Goal: Task Accomplishment & Management: Use online tool/utility

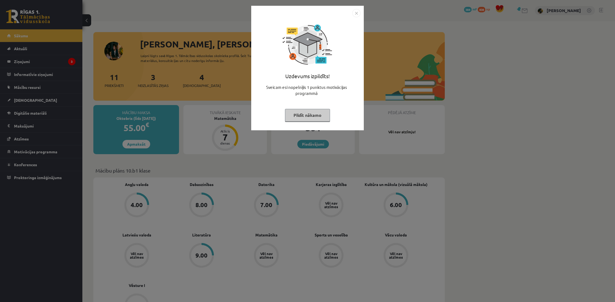
click at [310, 118] on button "Pildīt nākamo" at bounding box center [307, 115] width 45 height 13
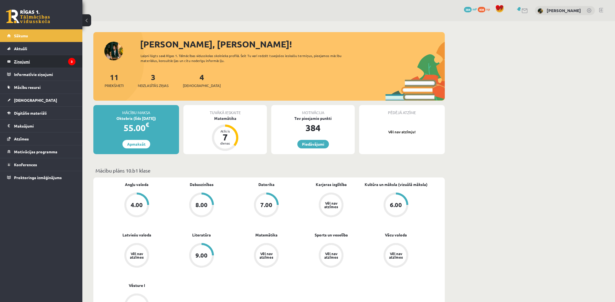
click at [61, 66] on legend "Ziņojumi 3" at bounding box center [45, 61] width 62 height 13
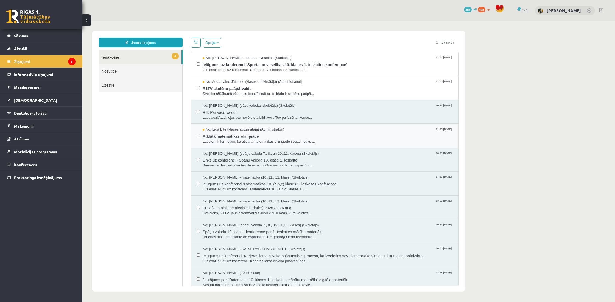
click at [244, 136] on span "Atklātā matemātikas olimpiāde" at bounding box center [328, 135] width 250 height 7
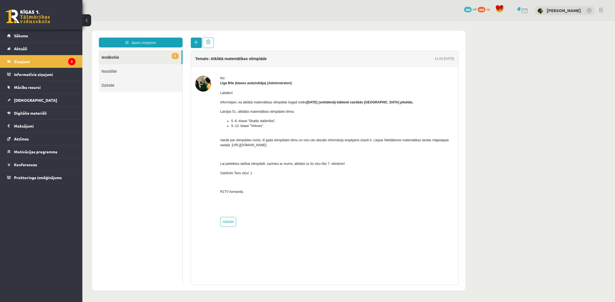
click at [195, 42] on span at bounding box center [196, 42] width 4 height 4
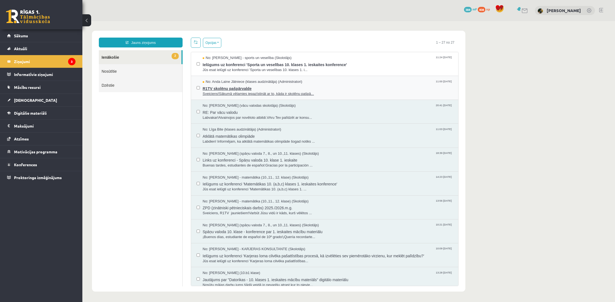
click at [226, 96] on span "Sveiciens!Sākumā vēlamies iepazīstināt ar to, kāda ir skolēnu pašpā..." at bounding box center [328, 93] width 250 height 5
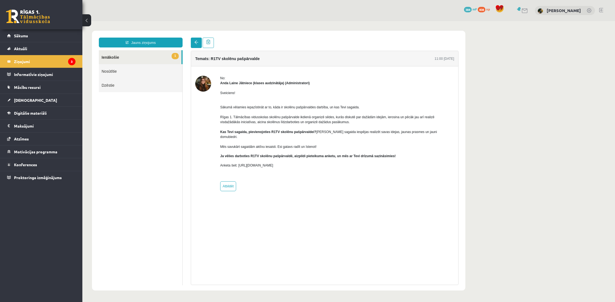
click at [198, 45] on link at bounding box center [196, 43] width 11 height 10
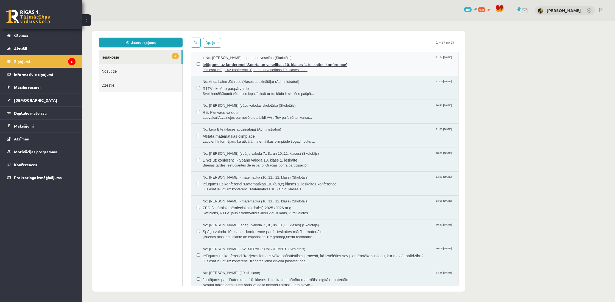
click at [216, 71] on span "Jūs esat ielūgti uz konferenci 'Sporta un veselības 10. klases 1. i..." at bounding box center [328, 70] width 250 height 5
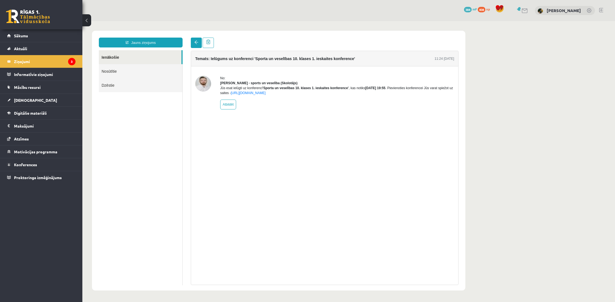
click at [199, 47] on link at bounding box center [196, 43] width 11 height 10
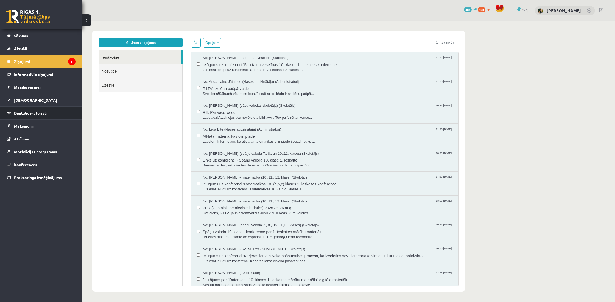
click at [31, 113] on span "Digitālie materiāli" at bounding box center [30, 113] width 33 height 5
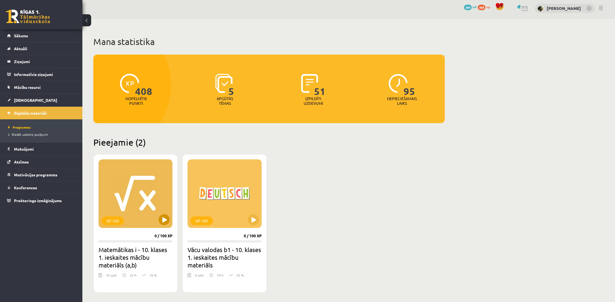
scroll to position [3, 0]
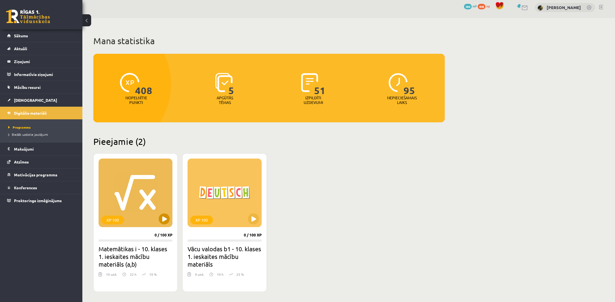
click at [168, 219] on button at bounding box center [164, 219] width 11 height 11
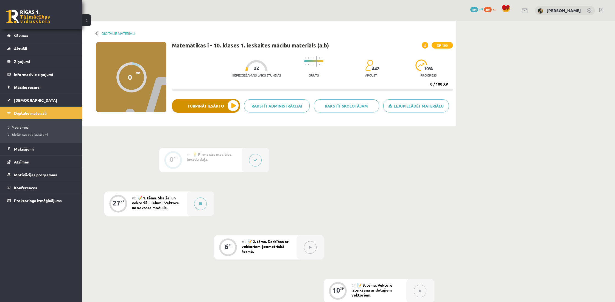
click at [203, 104] on button "Turpināt iesākto" at bounding box center [206, 106] width 68 height 14
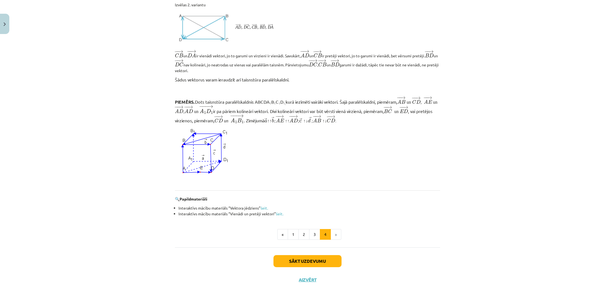
scroll to position [415, 0]
click at [326, 257] on button "Sākt uzdevumu" at bounding box center [308, 261] width 68 height 12
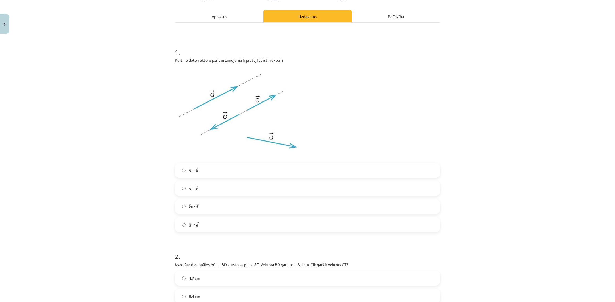
scroll to position [72, 0]
click at [199, 173] on label "→ a a → un → b b →" at bounding box center [308, 170] width 264 height 14
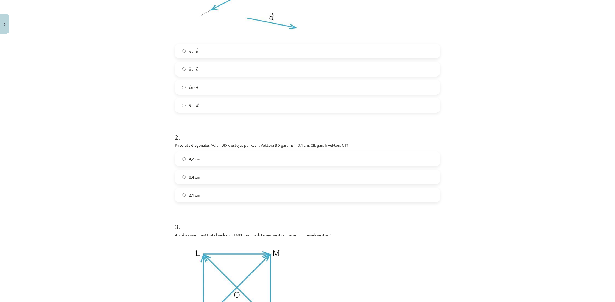
scroll to position [191, 0]
drag, startPoint x: 224, startPoint y: 156, endPoint x: 211, endPoint y: 157, distance: 12.4
click at [223, 156] on label "4,2 cm" at bounding box center [308, 158] width 264 height 14
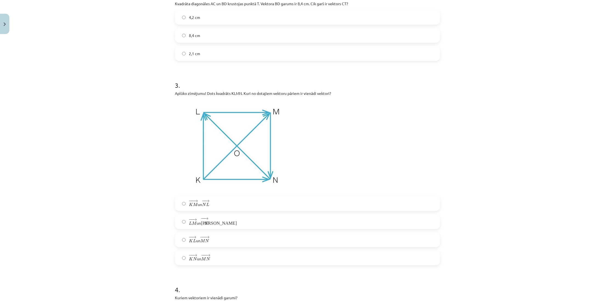
scroll to position [333, 0]
drag, startPoint x: 192, startPoint y: 218, endPoint x: 164, endPoint y: 216, distance: 28.1
click at [192, 218] on span "− − →" at bounding box center [193, 218] width 8 height 2
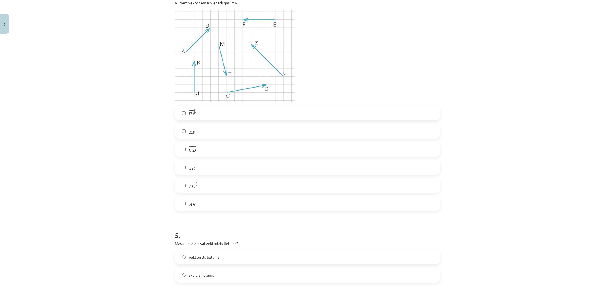
scroll to position [626, 0]
click at [195, 275] on span "skalārs lielums" at bounding box center [201, 277] width 25 height 6
click at [210, 187] on label "− − → M T M T →" at bounding box center [308, 187] width 264 height 14
click at [205, 133] on label "− − → E F E F →" at bounding box center [308, 132] width 264 height 14
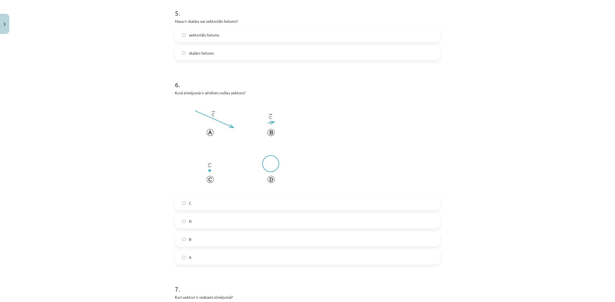
scroll to position [851, 0]
click at [185, 223] on label "D" at bounding box center [308, 220] width 264 height 14
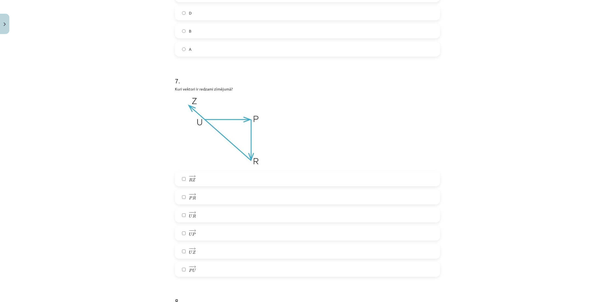
scroll to position [1076, 0]
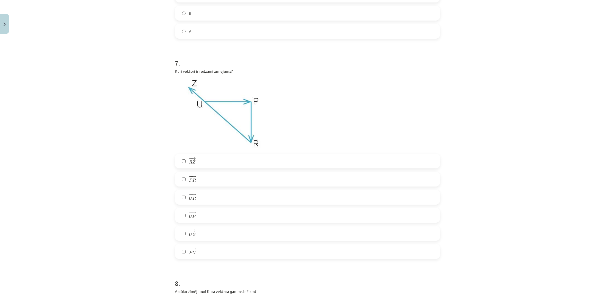
click at [211, 213] on label "− − → U P U P →" at bounding box center [308, 216] width 264 height 14
click at [205, 182] on label "− − → P R P R →" at bounding box center [308, 180] width 264 height 14
click at [202, 162] on label "− − → R Z R Z →" at bounding box center [308, 161] width 264 height 14
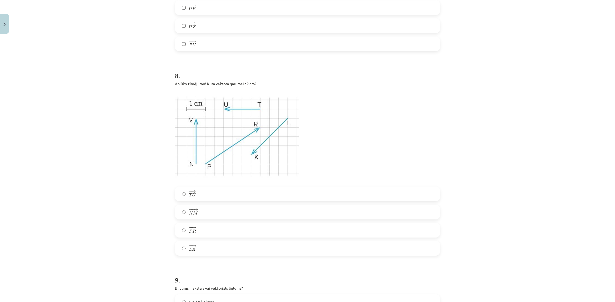
scroll to position [1285, 0]
click at [187, 193] on label "− − → T U T U →" at bounding box center [308, 194] width 264 height 14
click at [177, 246] on label "− − → L K L K →" at bounding box center [308, 248] width 264 height 14
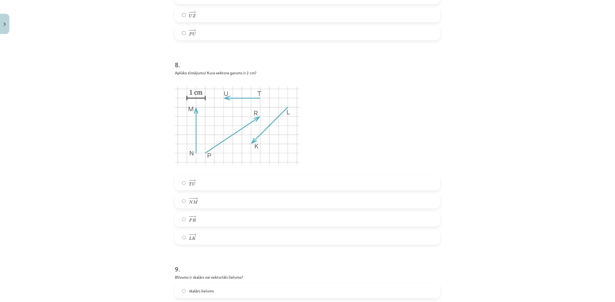
scroll to position [1296, 0]
click at [198, 181] on label "− − → T U T U →" at bounding box center [308, 182] width 264 height 14
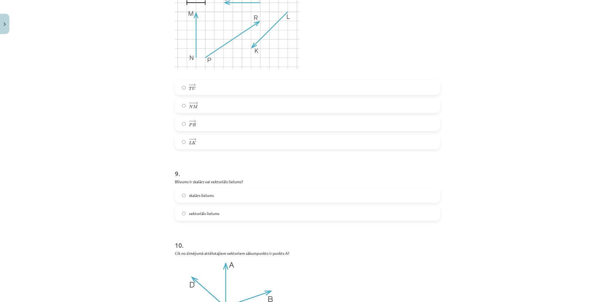
scroll to position [1391, 0]
click at [208, 212] on span "vektoriāls lielums" at bounding box center [204, 214] width 30 height 6
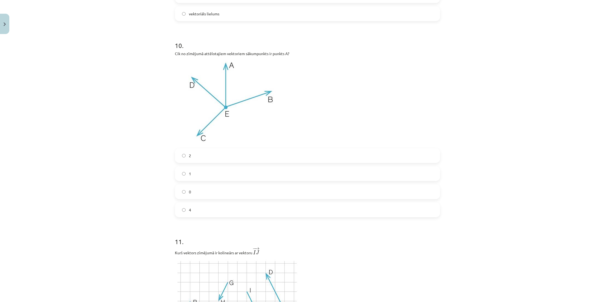
scroll to position [1591, 0]
click at [199, 193] on label "0" at bounding box center [308, 191] width 264 height 14
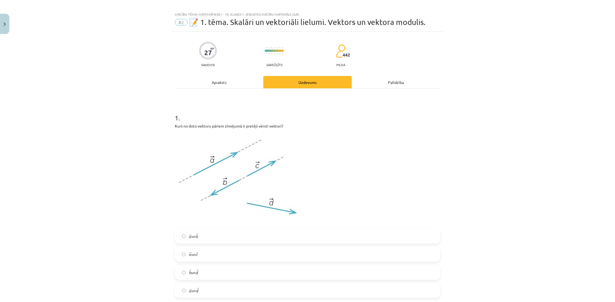
scroll to position [5, 0]
click at [224, 80] on div "Apraksts" at bounding box center [219, 81] width 88 height 12
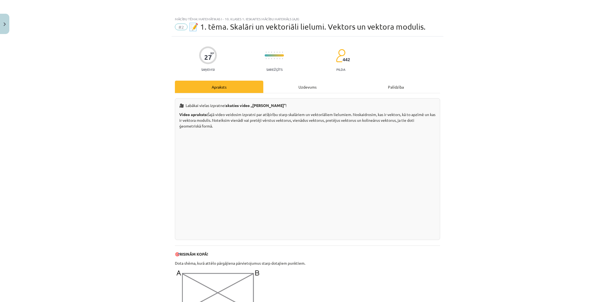
scroll to position [0, 0]
click at [316, 87] on div "Uzdevums" at bounding box center [307, 87] width 88 height 12
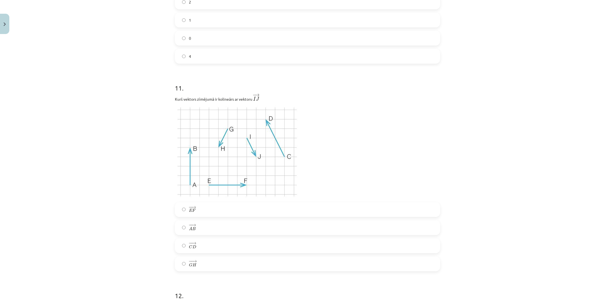
scroll to position [1747, 0]
click at [236, 240] on label "− − → C D C D →" at bounding box center [308, 244] width 264 height 14
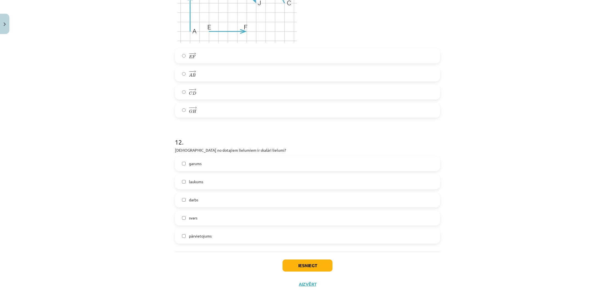
scroll to position [1898, 0]
click at [190, 218] on span "svars" at bounding box center [193, 218] width 9 height 6
click at [198, 181] on span "laukums" at bounding box center [196, 182] width 14 height 6
click at [205, 168] on label "garums" at bounding box center [308, 164] width 264 height 14
click at [301, 264] on button "Iesniegt" at bounding box center [308, 266] width 50 height 12
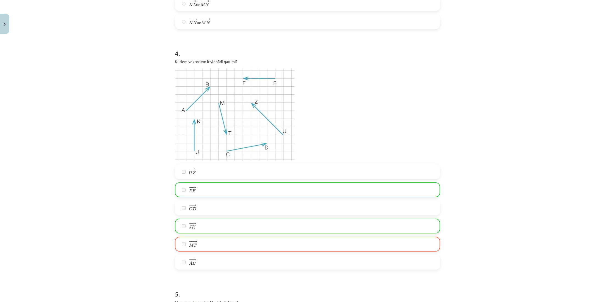
scroll to position [568, 0]
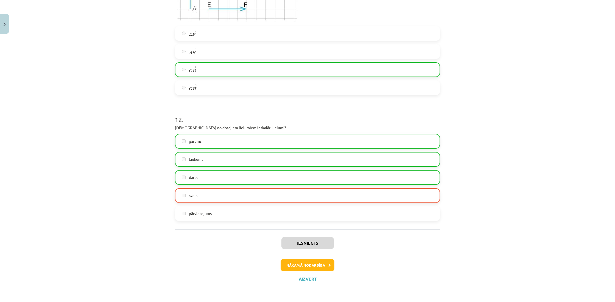
click at [308, 262] on button "Nākamā nodarbība" at bounding box center [308, 265] width 54 height 13
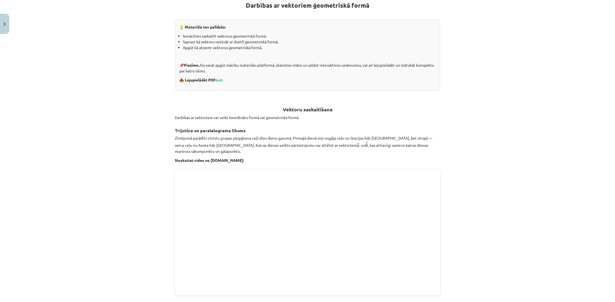
scroll to position [106, 0]
click at [484, 55] on div "Mācību tēma: Matemātikas i - 10. klases 1. ieskaites mācību materiāls (a,b) #3 …" at bounding box center [307, 151] width 615 height 302
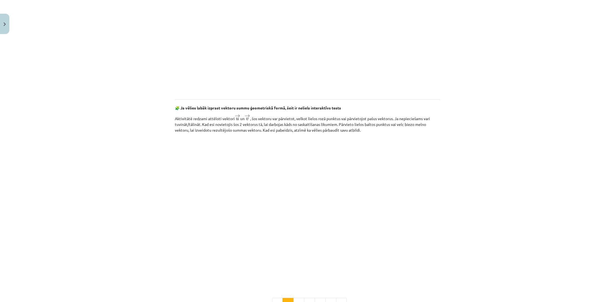
scroll to position [672, 0]
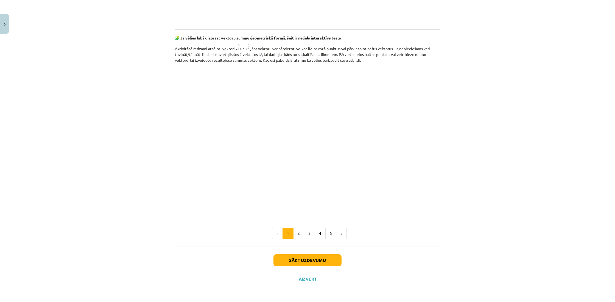
click at [315, 259] on button "Sākt uzdevumu" at bounding box center [308, 261] width 68 height 12
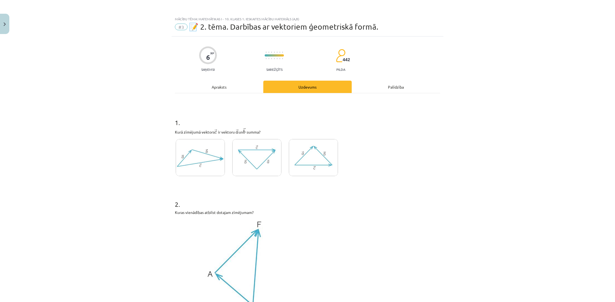
scroll to position [0, 0]
click at [279, 163] on img at bounding box center [256, 157] width 49 height 37
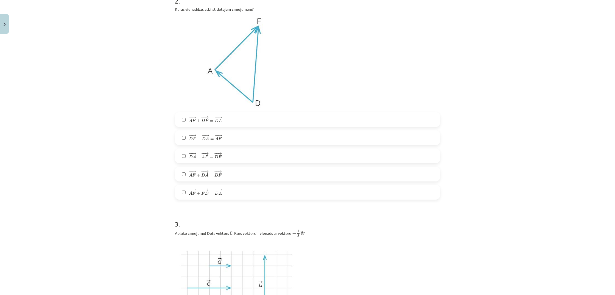
scroll to position [191, 0]
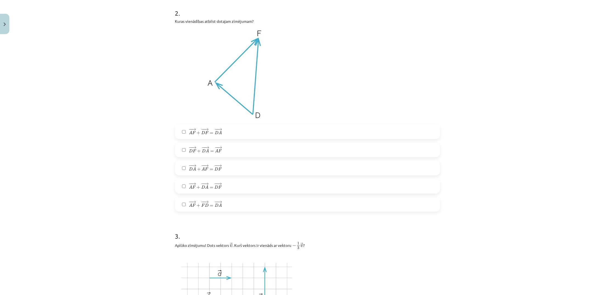
click at [200, 152] on span "+" at bounding box center [199, 150] width 4 height 3
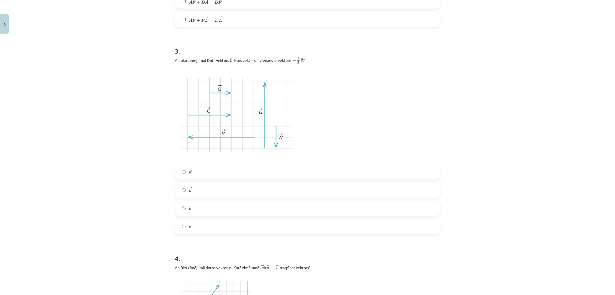
scroll to position [378, 0]
click at [213, 191] on label "→ d d →" at bounding box center [308, 188] width 264 height 14
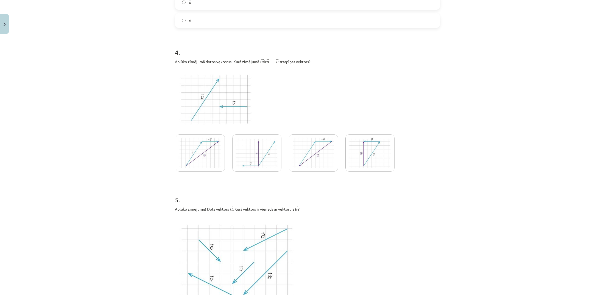
scroll to position [584, 0]
click at [356, 146] on img at bounding box center [370, 150] width 49 height 37
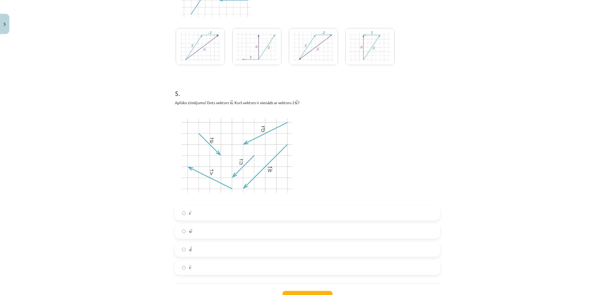
scroll to position [702, 0]
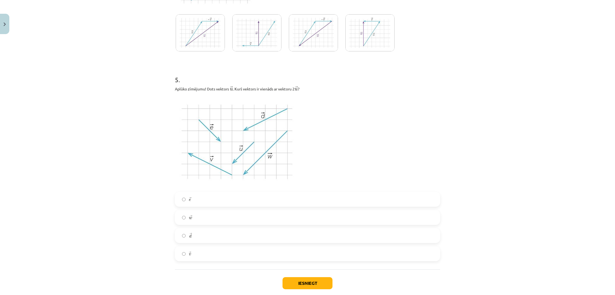
click at [204, 221] on label "→ w w →" at bounding box center [308, 217] width 264 height 14
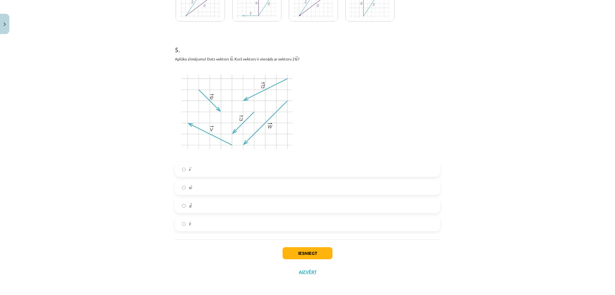
scroll to position [733, 0]
click at [299, 253] on button "Iesniegt" at bounding box center [308, 253] width 50 height 12
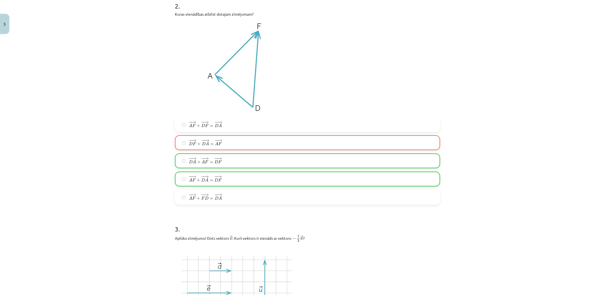
scroll to position [196, 0]
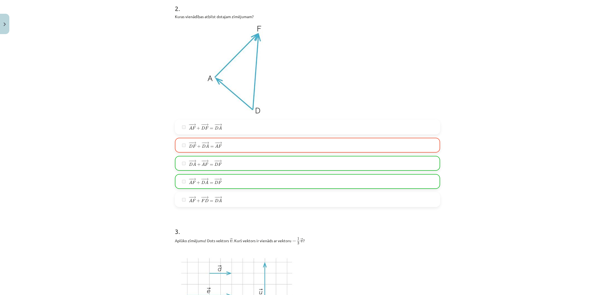
click at [237, 179] on label "− − → A F + − − → D A = − − → D F A F → + D A → = D F →" at bounding box center [308, 181] width 264 height 14
click at [238, 171] on div "− − → A F + − − → D F = − − → D A A F → + D F → = D A → − − → D F + − − → D A =…" at bounding box center [307, 162] width 265 height 87
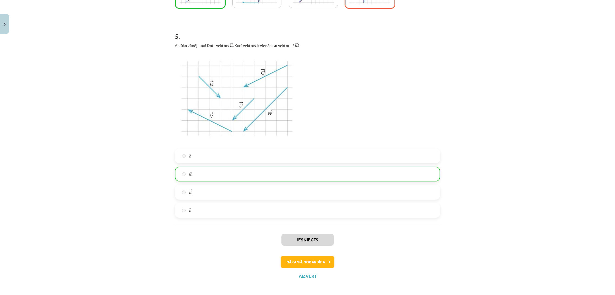
scroll to position [751, 0]
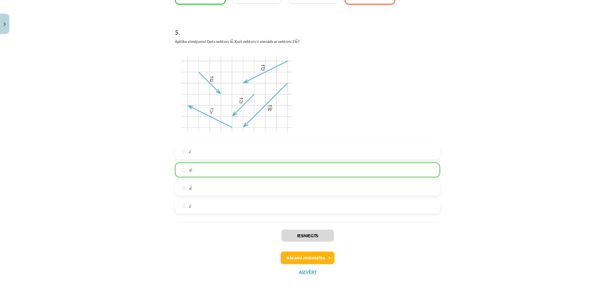
click at [313, 257] on button "Nākamā nodarbība" at bounding box center [308, 257] width 54 height 13
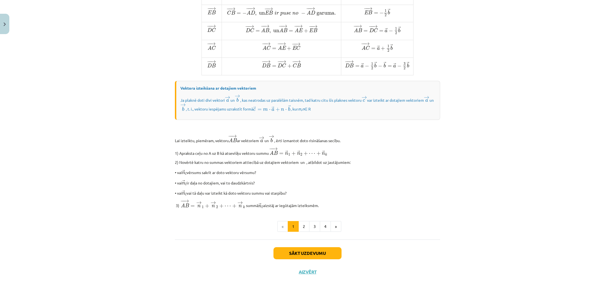
scroll to position [360, 0]
click at [303, 226] on button "2" at bounding box center [304, 226] width 11 height 11
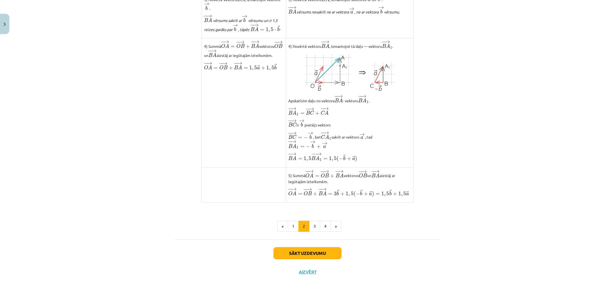
scroll to position [346, 0]
click at [312, 221] on button "3" at bounding box center [314, 226] width 11 height 11
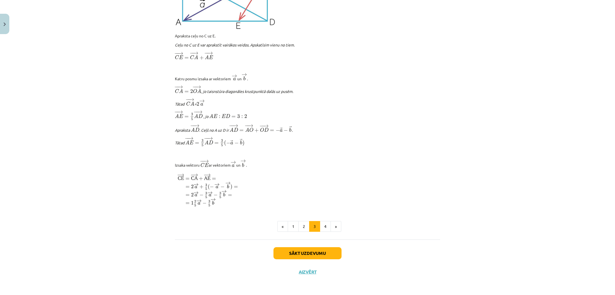
scroll to position [574, 0]
click at [323, 227] on button "4" at bounding box center [325, 226] width 11 height 11
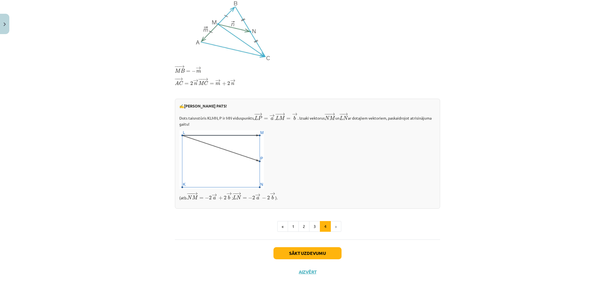
scroll to position [121, 0]
click at [313, 249] on button "Sākt uzdevumu" at bounding box center [308, 253] width 68 height 12
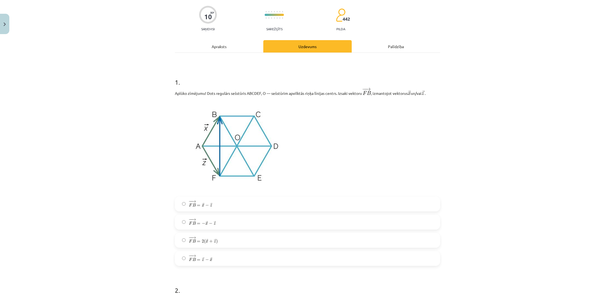
scroll to position [50, 0]
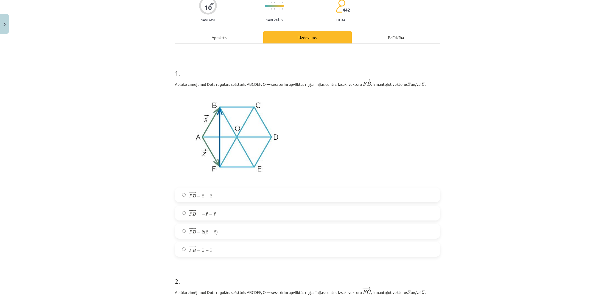
click at [224, 234] on label "− − → F B = 2 ( → x + → z ) F B → = 2 ( x → + z → )" at bounding box center [308, 231] width 264 height 14
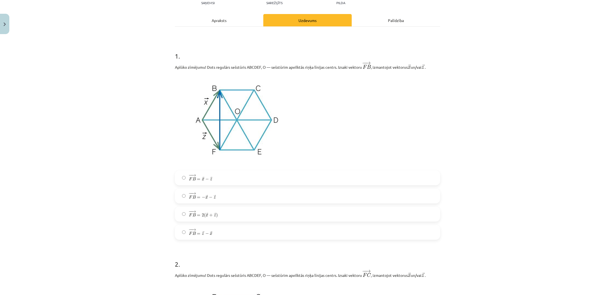
scroll to position [68, 0]
click at [205, 237] on label "− − → F B = → z − → x F B → = z → − x →" at bounding box center [308, 231] width 264 height 14
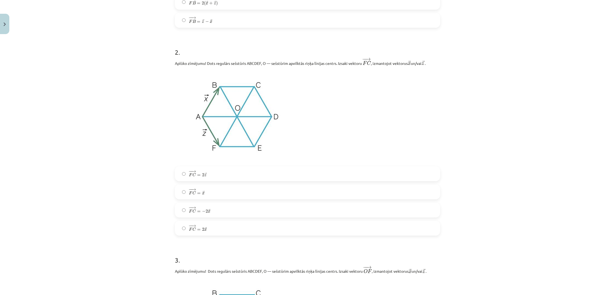
scroll to position [282, 0]
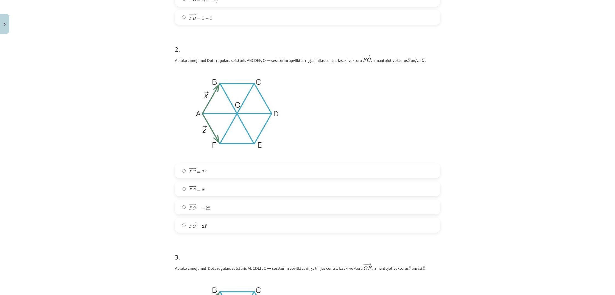
click at [209, 173] on label "− − → F C = 2 → z F C → = 2 z →" at bounding box center [308, 171] width 264 height 14
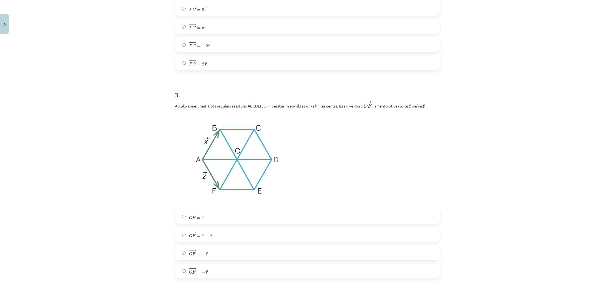
scroll to position [458, 0]
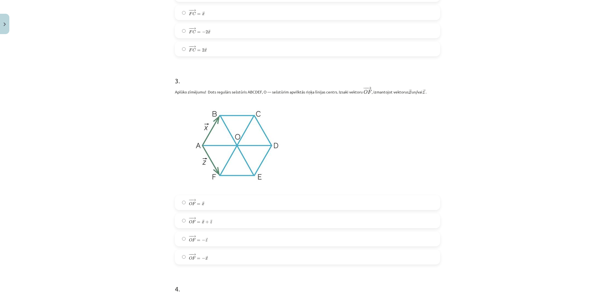
click at [197, 197] on label "− − → O F = → x O F → = x →" at bounding box center [308, 203] width 264 height 14
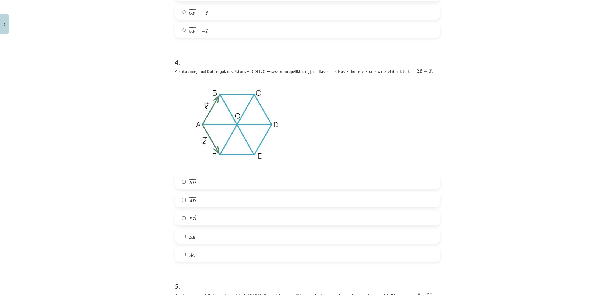
scroll to position [685, 0]
click at [180, 185] on label "− − → B D B D →" at bounding box center [308, 181] width 264 height 14
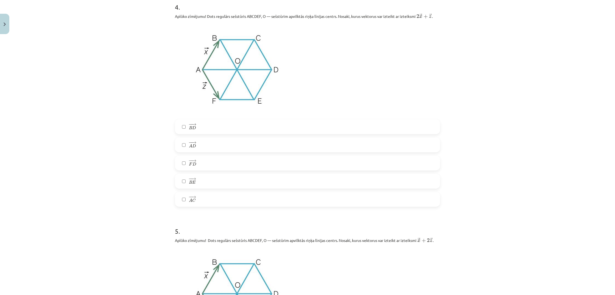
scroll to position [739, 0]
click at [195, 140] on label "− − → A D A D →" at bounding box center [308, 145] width 264 height 14
click at [195, 144] on span "→" at bounding box center [194, 143] width 4 height 2
click at [207, 130] on label "− − → B D B D →" at bounding box center [308, 127] width 264 height 14
click at [202, 142] on label "− − → A D A D →" at bounding box center [308, 145] width 264 height 14
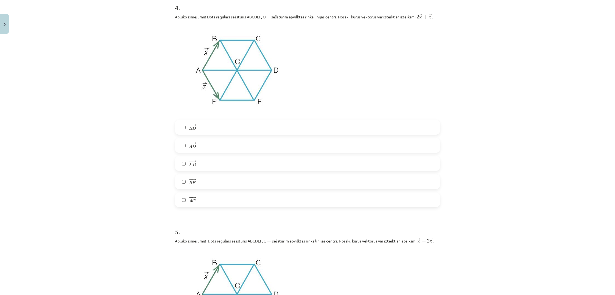
click at [208, 194] on label "− − → A C A C →" at bounding box center [308, 200] width 264 height 14
click at [210, 183] on label "− − → B E B E →" at bounding box center [308, 182] width 264 height 14
click at [211, 182] on label "− − → B E B E →" at bounding box center [308, 182] width 264 height 14
click at [215, 179] on label "− − → B E B E →" at bounding box center [308, 182] width 264 height 14
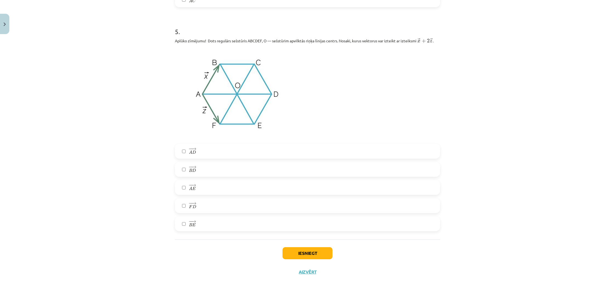
scroll to position [940, 0]
click at [197, 202] on label "− − → F D F D →" at bounding box center [308, 206] width 264 height 14
click at [201, 173] on label "− − → B D B D →" at bounding box center [308, 169] width 264 height 14
drag, startPoint x: 202, startPoint y: 186, endPoint x: 213, endPoint y: 192, distance: 12.1
click at [202, 186] on label "− − → A E A E →" at bounding box center [308, 187] width 264 height 14
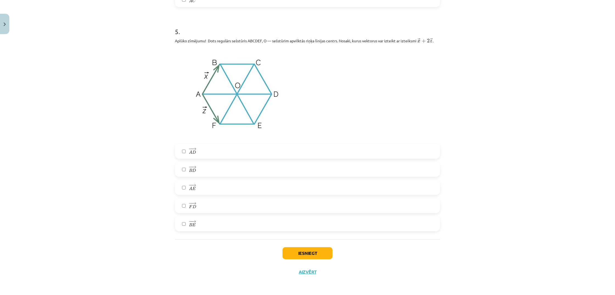
click at [317, 252] on button "Iesniegt" at bounding box center [308, 253] width 50 height 12
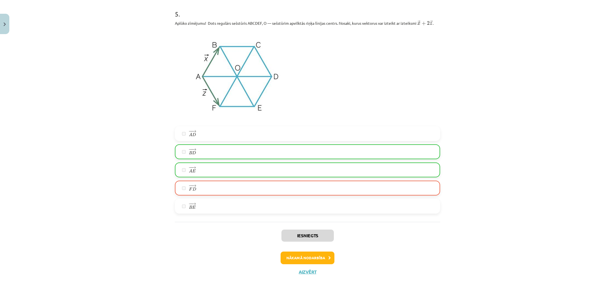
scroll to position [957, 0]
click at [312, 263] on button "Nākamā nodarbība" at bounding box center [308, 257] width 54 height 13
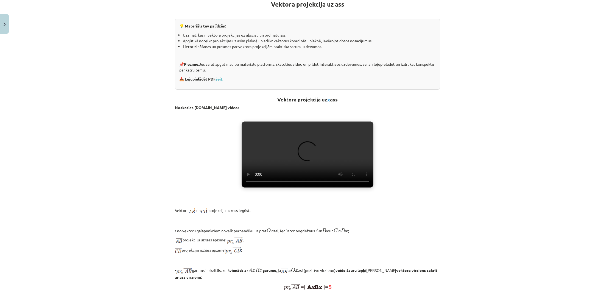
scroll to position [113, 0]
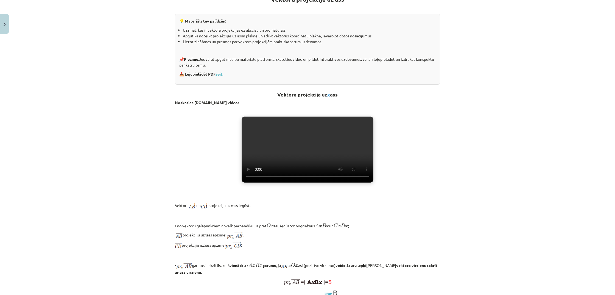
click at [308, 162] on video "Jūsu pārlūkprogramma neatbalsta video atskaņošanu." at bounding box center [308, 149] width 132 height 66
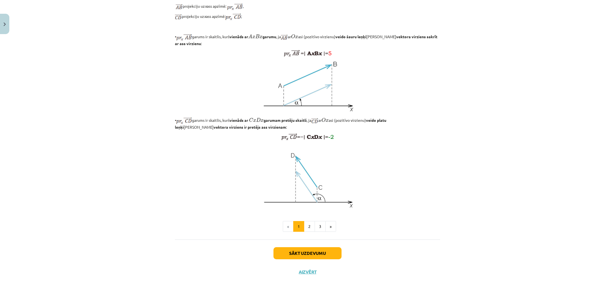
scroll to position [351, 0]
click at [310, 232] on button "2" at bounding box center [309, 226] width 11 height 11
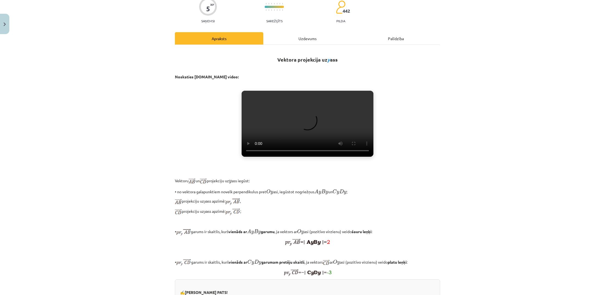
scroll to position [54, 0]
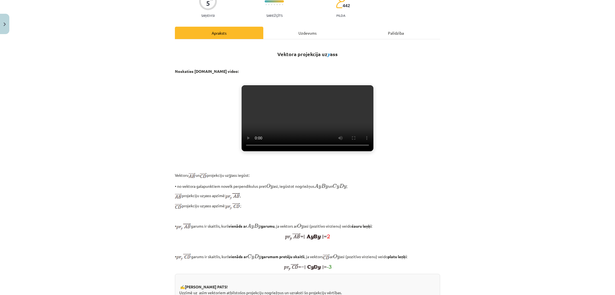
click at [311, 151] on video "Jūsu pārlūkprogramma neatbalsta video atskaņošanu." at bounding box center [308, 118] width 132 height 66
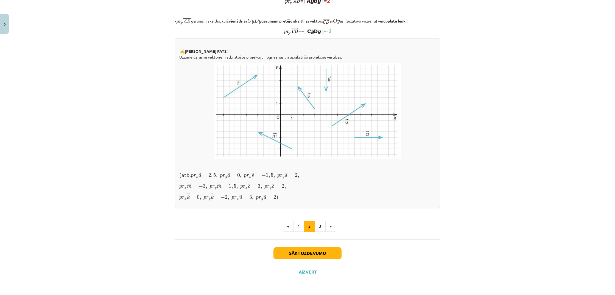
scroll to position [346, 0]
click at [320, 232] on button "3" at bounding box center [320, 226] width 11 height 11
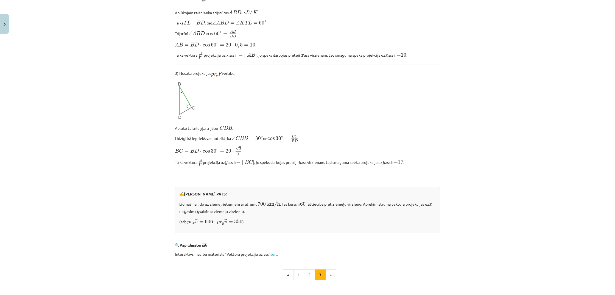
scroll to position [444, 0]
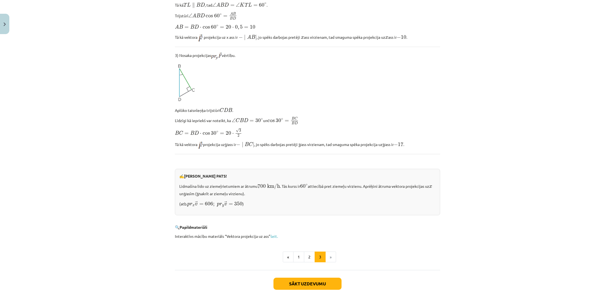
click at [328, 281] on button "Sākt uzdevumu" at bounding box center [308, 283] width 68 height 12
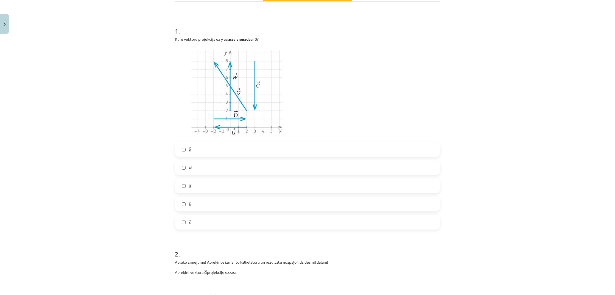
scroll to position [93, 0]
click at [191, 190] on label "→ a a →" at bounding box center [308, 184] width 264 height 14
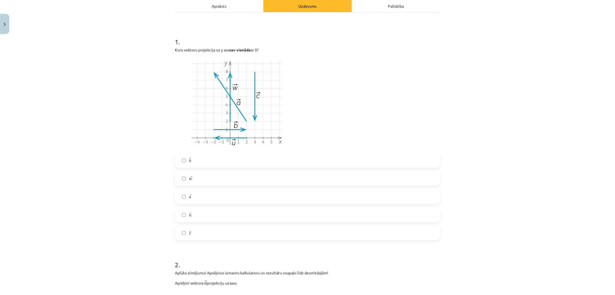
scroll to position [80, 0]
click at [207, 185] on div "→ b b → → w w → → a a → → u u → → c c →" at bounding box center [307, 194] width 265 height 87
click at [208, 181] on label "→ w w →" at bounding box center [308, 177] width 264 height 14
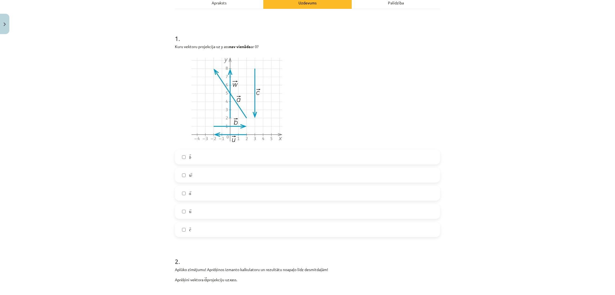
scroll to position [85, 0]
click at [186, 229] on label "→ c c →" at bounding box center [308, 229] width 264 height 14
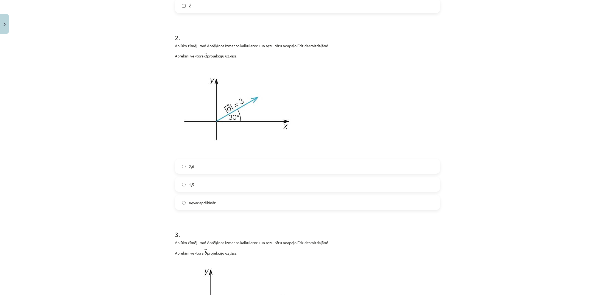
scroll to position [307, 0]
click at [214, 164] on label "2,6" at bounding box center [308, 168] width 264 height 14
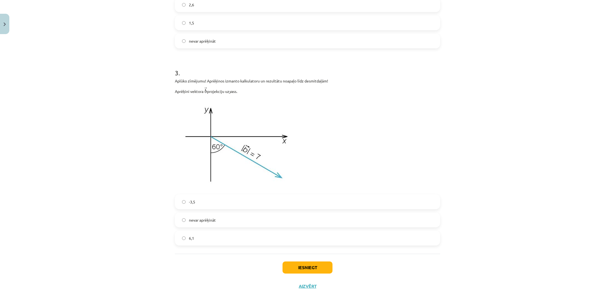
scroll to position [471, 0]
click at [307, 148] on p at bounding box center [307, 142] width 265 height 93
click at [247, 199] on label "-3,5" at bounding box center [308, 200] width 264 height 14
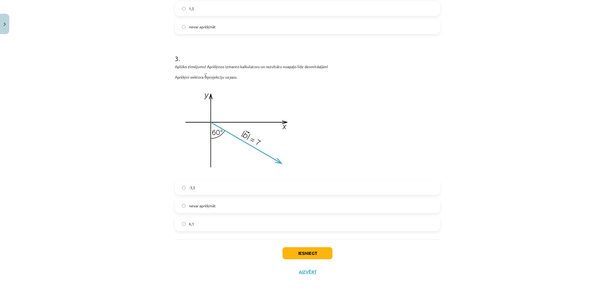
scroll to position [485, 0]
click at [293, 257] on button "Iesniegt" at bounding box center [308, 253] width 50 height 12
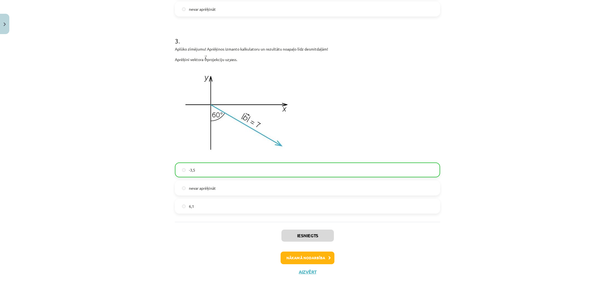
click at [314, 257] on button "Nākamā nodarbība" at bounding box center [308, 257] width 54 height 13
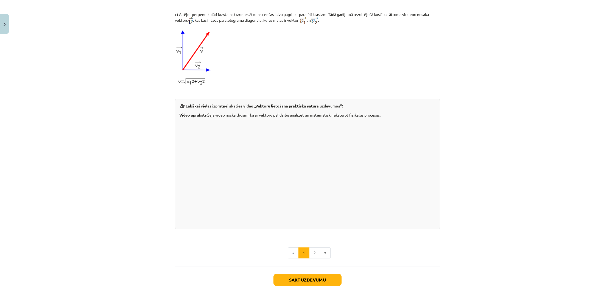
scroll to position [448, 0]
click at [377, 229] on div "🎥 Labākai vielas izpratnei skaties video „Vektoru lietošana praktiska satura uz…" at bounding box center [307, 163] width 265 height 130
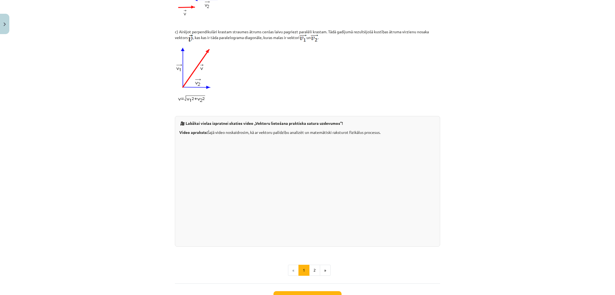
scroll to position [432, 0]
click at [315, 274] on button "2" at bounding box center [314, 268] width 11 height 11
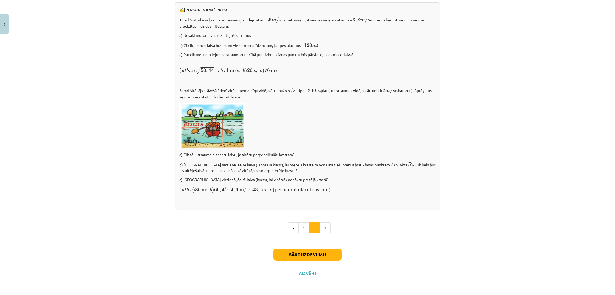
scroll to position [692, 0]
click at [319, 258] on button "Sākt uzdevumu" at bounding box center [308, 254] width 68 height 12
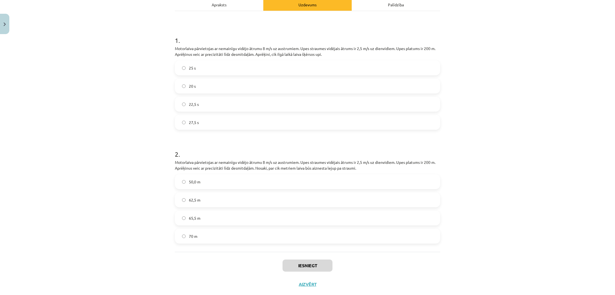
scroll to position [83, 0]
click at [225, 5] on div "Apraksts" at bounding box center [219, 4] width 88 height 12
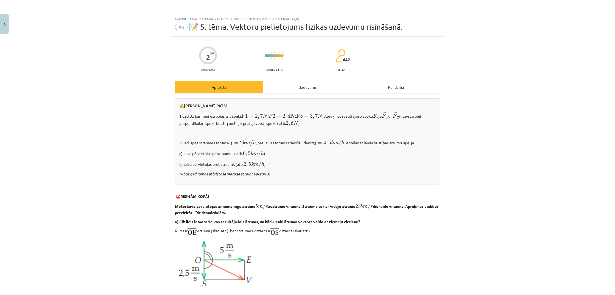
scroll to position [0, 0]
click at [302, 89] on div "Uzdevums" at bounding box center [307, 87] width 88 height 12
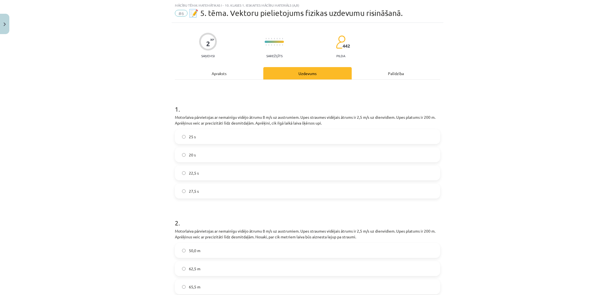
drag, startPoint x: 212, startPoint y: 75, endPoint x: 225, endPoint y: 83, distance: 16.2
click at [212, 75] on div "Apraksts" at bounding box center [219, 73] width 88 height 12
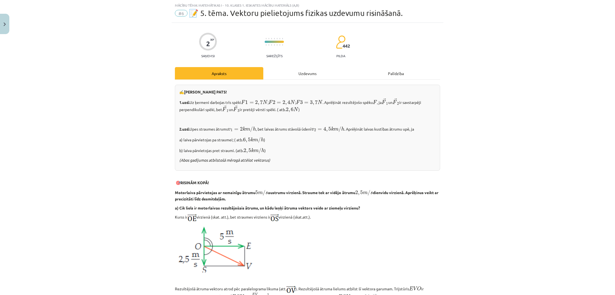
click at [301, 77] on div "Uzdevums" at bounding box center [307, 73] width 88 height 12
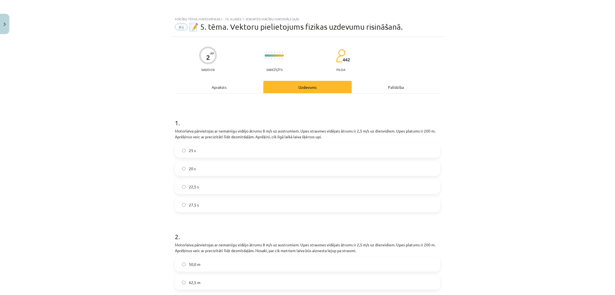
scroll to position [0, 0]
click at [221, 88] on div "Apraksts" at bounding box center [219, 87] width 88 height 12
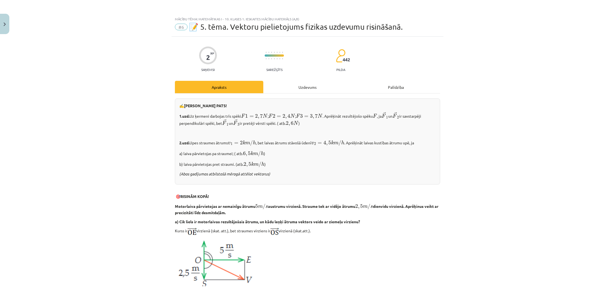
click at [295, 89] on div "Uzdevums" at bounding box center [307, 87] width 88 height 12
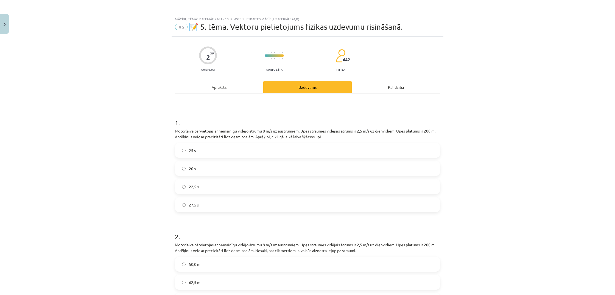
scroll to position [14, 0]
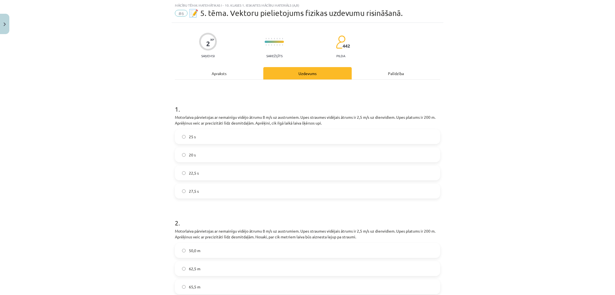
drag, startPoint x: 227, startPoint y: 73, endPoint x: 241, endPoint y: 83, distance: 17.1
click at [227, 73] on div "Apraksts" at bounding box center [219, 73] width 88 height 12
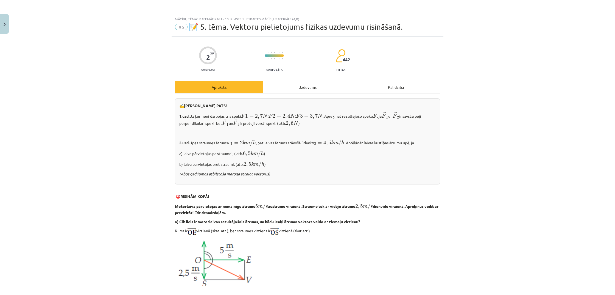
scroll to position [0, 0]
click at [309, 91] on div "Uzdevums" at bounding box center [307, 87] width 88 height 12
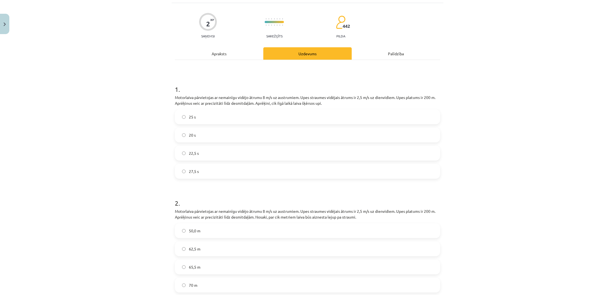
scroll to position [35, 0]
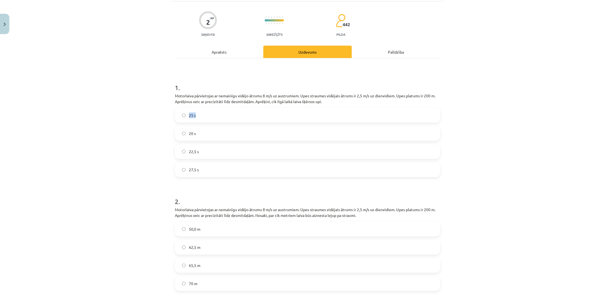
click at [222, 112] on label "25 s" at bounding box center [308, 115] width 264 height 14
click at [135, 158] on div "Mācību tēma: Matemātikas i - 10. klases 1. ieskaites mācību materiāls (a,b) #6 …" at bounding box center [307, 147] width 615 height 295
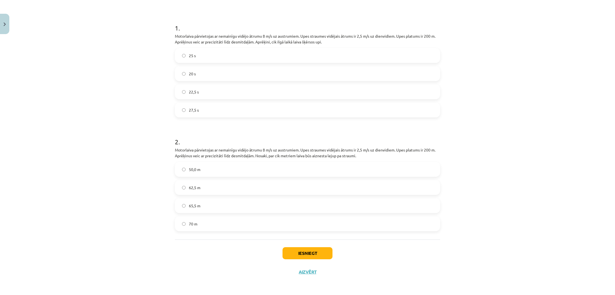
scroll to position [96, 0]
click at [208, 191] on label "62,5 m" at bounding box center [308, 187] width 264 height 14
click at [307, 249] on button "Iesniegt" at bounding box center [308, 253] width 50 height 12
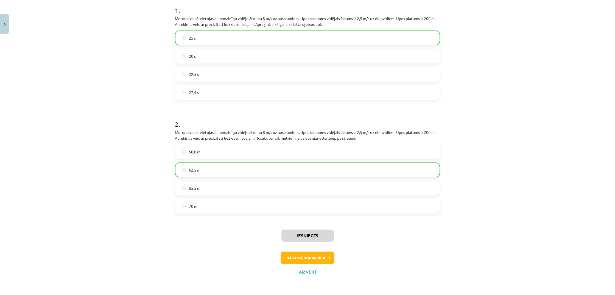
click at [312, 259] on button "Nākamā nodarbība" at bounding box center [308, 257] width 54 height 13
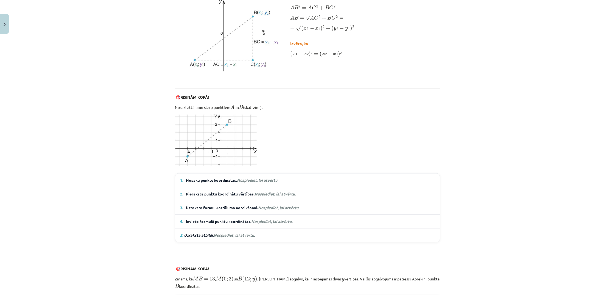
scroll to position [299, 0]
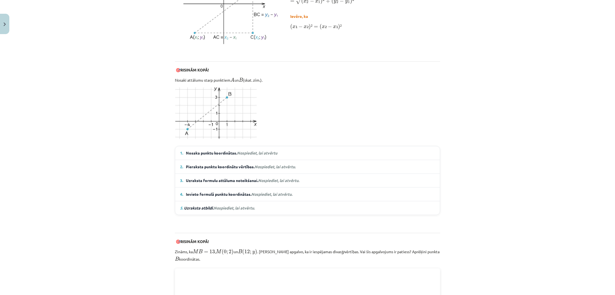
click at [275, 152] on em "Nospiediet, lai atvērtu" at bounding box center [257, 152] width 40 height 5
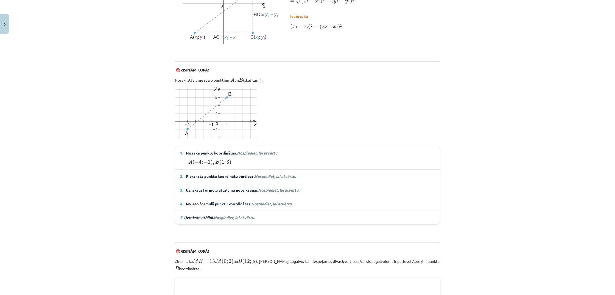
click at [275, 175] on span "Nospiediet, lai atvērtu." at bounding box center [275, 176] width 41 height 5
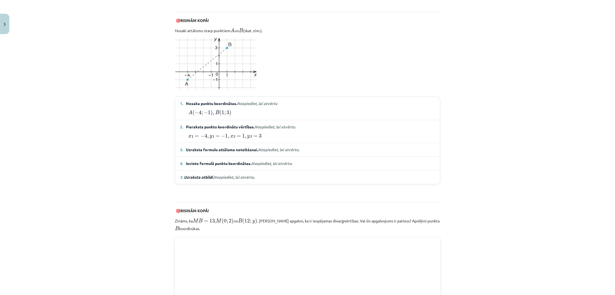
scroll to position [368, 0]
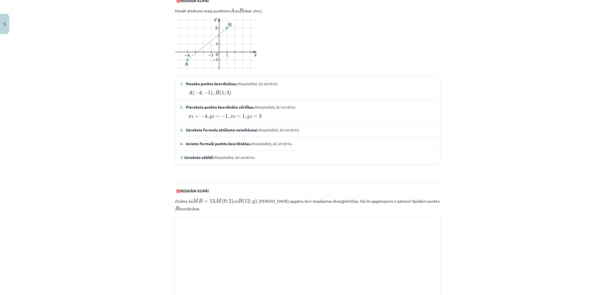
click at [294, 128] on span "Nospiediet, lai atvērtu." at bounding box center [278, 129] width 41 height 5
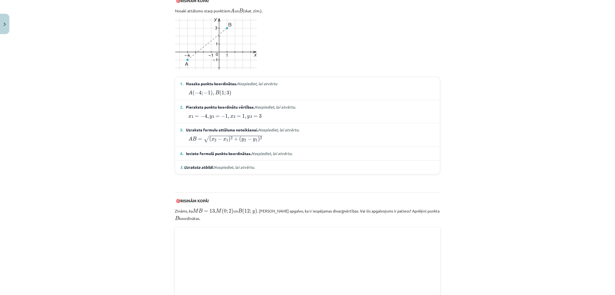
click at [287, 151] on span "Nospiediet, lai atvērtu." at bounding box center [271, 153] width 41 height 5
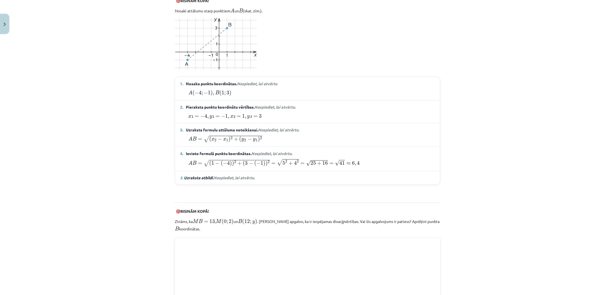
click at [243, 177] on span "Nospiediet, lai atvērtu." at bounding box center [234, 177] width 41 height 5
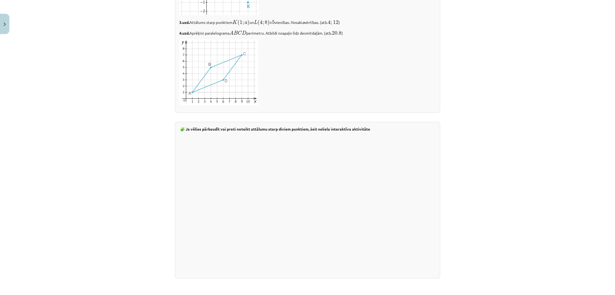
scroll to position [865, 0]
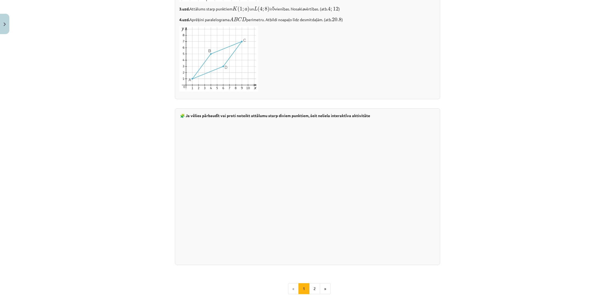
click at [316, 283] on button "2" at bounding box center [314, 288] width 11 height 11
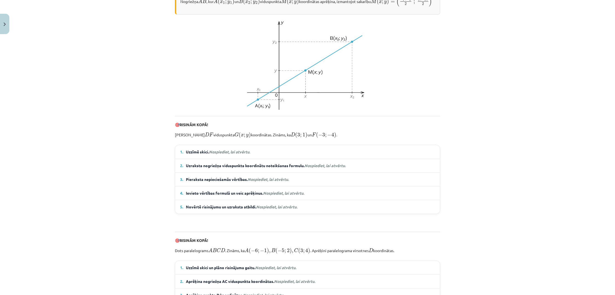
scroll to position [153, 0]
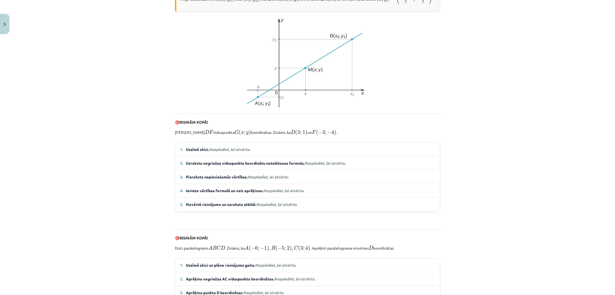
click at [229, 163] on div "1. Uzzīmē skici. Nospiediet, lai atvērtu. Izmantojot skici, var novērtēt, ka pu…" at bounding box center [307, 176] width 265 height 69
click at [229, 152] on em "Nospiediet, lai atvērtu." at bounding box center [229, 149] width 41 height 5
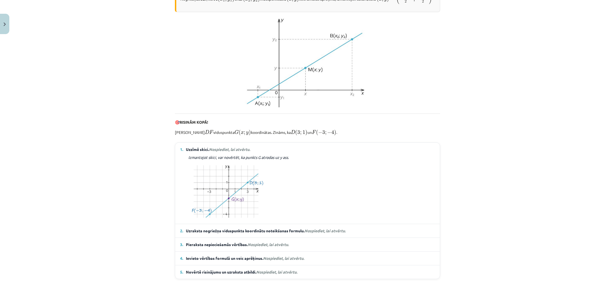
click at [535, 142] on div "Mācību tēma: Matemātikas i - 10. klases 1. ieskaites mācību materiāls (a,b) #7 …" at bounding box center [307, 147] width 615 height 295
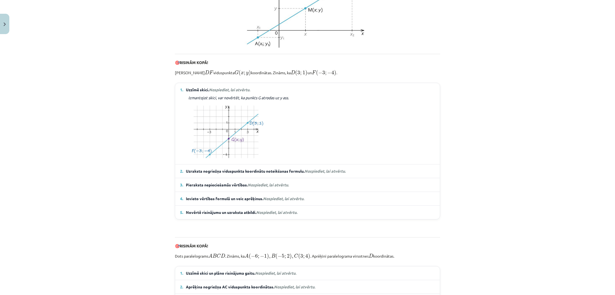
scroll to position [213, 0]
click at [295, 173] on span "Uzraksta nogriežņa viduspunkta koordinātu noteikšanas formulu. Nospiediet, lai …" at bounding box center [266, 171] width 160 height 6
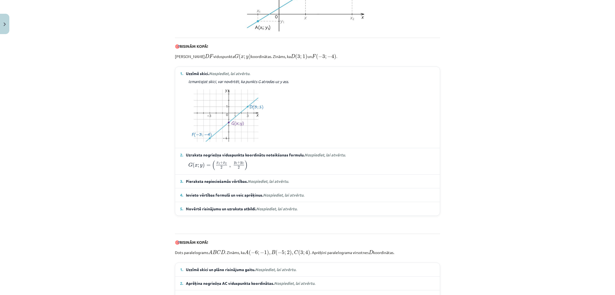
scroll to position [229, 0]
click at [282, 183] on span "Pieraksta nepieciešamās vērtības. Nospiediet, lai atvērtu." at bounding box center [237, 181] width 103 height 6
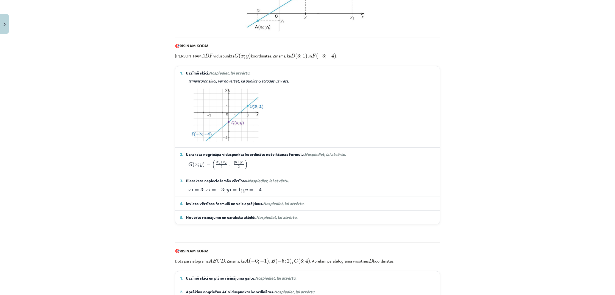
click at [284, 206] on span "Nospiediet, lai atvērtu." at bounding box center [283, 203] width 41 height 5
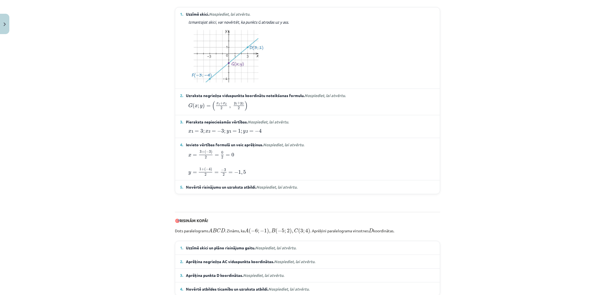
scroll to position [293, 0]
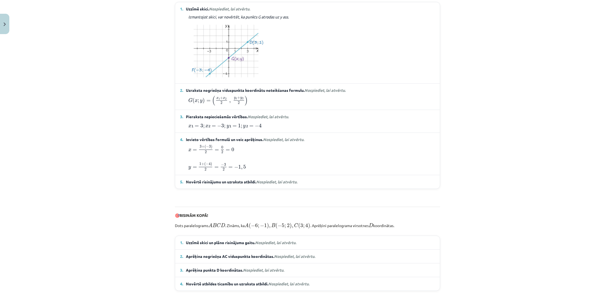
click at [279, 184] on span "Nospiediet, lai atvērtu." at bounding box center [276, 181] width 41 height 5
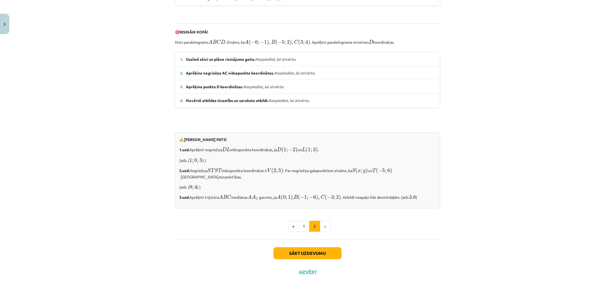
scroll to position [502, 0]
drag, startPoint x: 288, startPoint y: 59, endPoint x: 290, endPoint y: 62, distance: 4.2
click at [288, 59] on em "Nospiediet, lai atvērtu." at bounding box center [275, 59] width 41 height 5
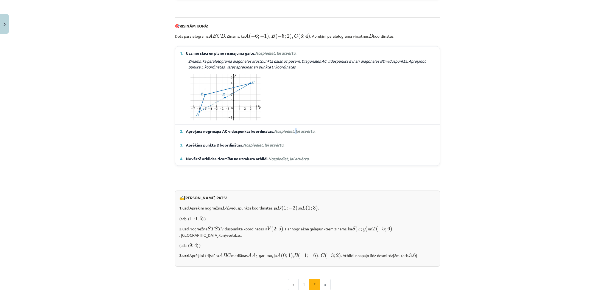
drag, startPoint x: 299, startPoint y: 138, endPoint x: 296, endPoint y: 146, distance: 8.4
click at [299, 134] on span "Aprēķina nogriežņa AC viduspunkta koordinātas. Nospiediet, lai atvērtu." at bounding box center [250, 131] width 129 height 6
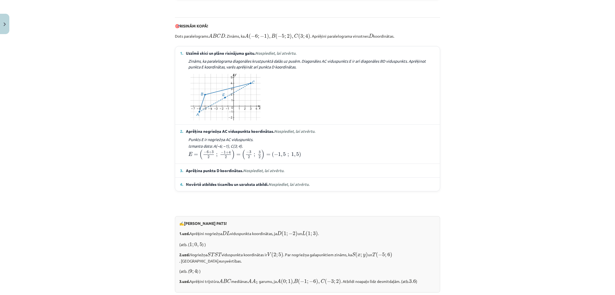
click at [283, 177] on details "3. Aprēķina punkta D koordinātas. Nospiediet, lai atvērtu. Izmanto nogriezni je…" at bounding box center [307, 170] width 265 height 13
click at [290, 173] on summary "3. Aprēķina punkta D koordinātas. Nospiediet, lai atvērtu." at bounding box center [307, 171] width 255 height 6
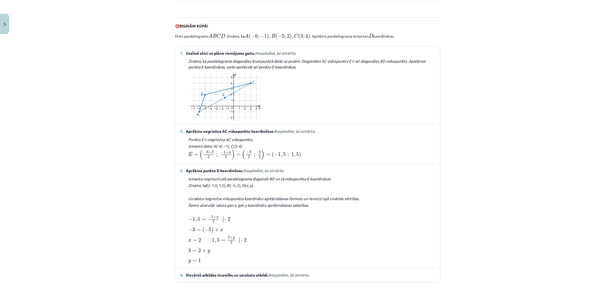
click at [303, 277] on span "Nospiediet, lai atvērtu." at bounding box center [288, 274] width 41 height 5
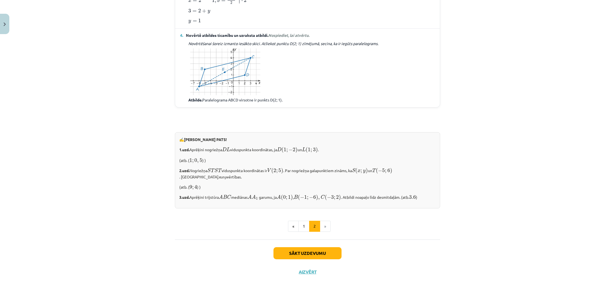
scroll to position [745, 0]
click at [282, 255] on button "Sākt uzdevumu" at bounding box center [308, 253] width 68 height 12
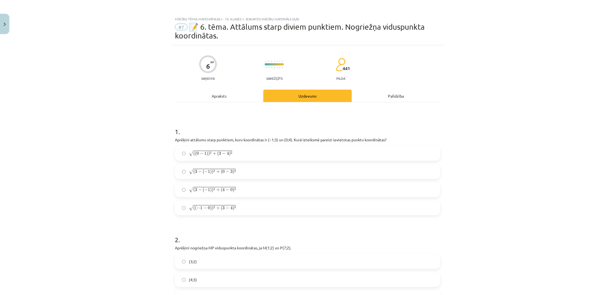
scroll to position [3, 0]
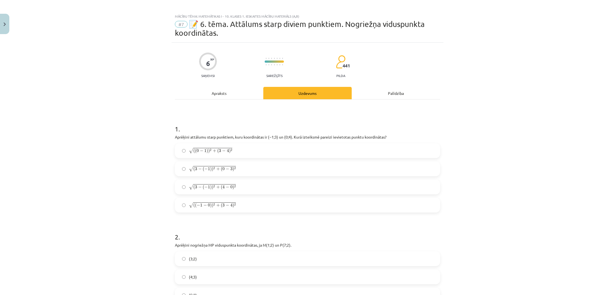
click at [213, 187] on span ")" at bounding box center [213, 187] width 2 height 5
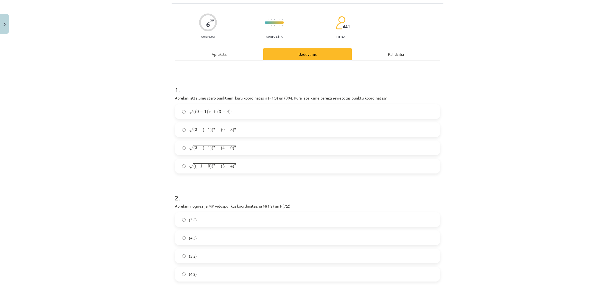
scroll to position [43, 0]
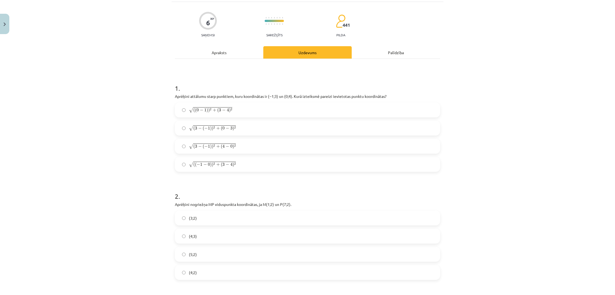
click at [209, 164] on span "0" at bounding box center [209, 164] width 2 height 3
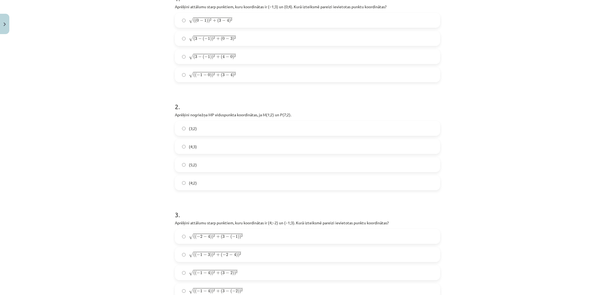
scroll to position [135, 0]
click at [189, 178] on label "(4;2)" at bounding box center [308, 181] width 264 height 14
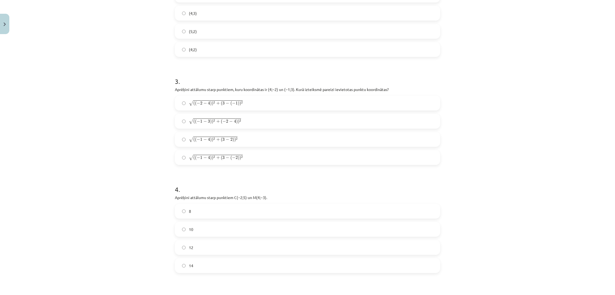
scroll to position [265, 0]
click at [227, 163] on label "√ ( ( − 1 − 4 ) ) 2 + ( 3 − ( − 2 ) ) 2 ( ( − 1 − 4 ) ) 2 + ( 3 − ( − 2 ) ) 2" at bounding box center [308, 159] width 264 height 14
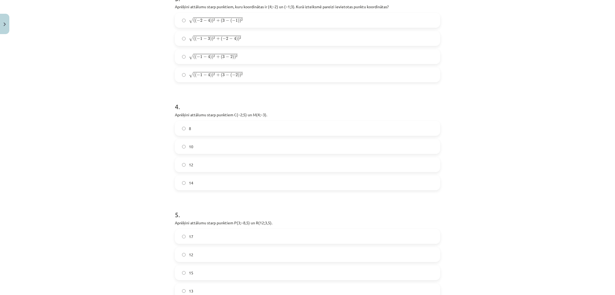
scroll to position [349, 0]
click at [256, 182] on label "14" at bounding box center [308, 182] width 264 height 14
click at [199, 146] on label "10" at bounding box center [308, 146] width 264 height 14
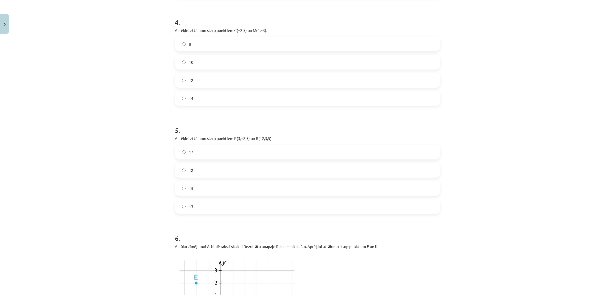
scroll to position [435, 0]
drag, startPoint x: 198, startPoint y: 181, endPoint x: 188, endPoint y: 180, distance: 9.4
click at [198, 181] on label "15" at bounding box center [308, 187] width 264 height 14
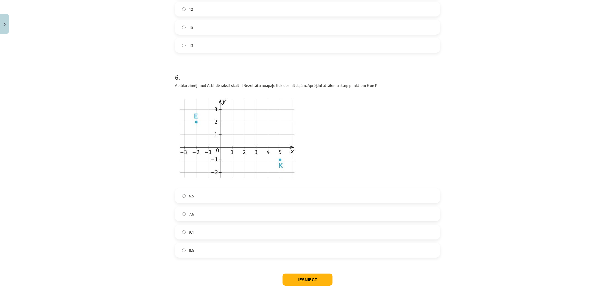
scroll to position [595, 0]
drag, startPoint x: 222, startPoint y: 213, endPoint x: 240, endPoint y: 214, distance: 17.7
click at [233, 214] on label "7.6" at bounding box center [308, 213] width 264 height 14
click at [289, 275] on button "Iesniegt" at bounding box center [308, 279] width 50 height 12
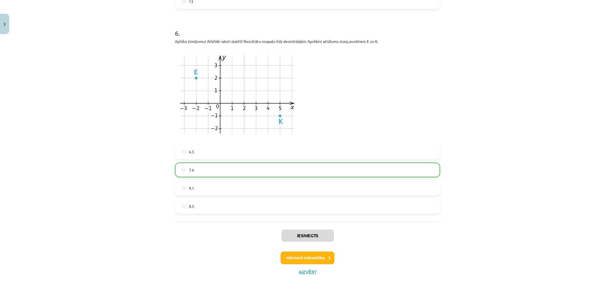
click at [316, 259] on button "Nākamā nodarbība" at bounding box center [308, 257] width 54 height 13
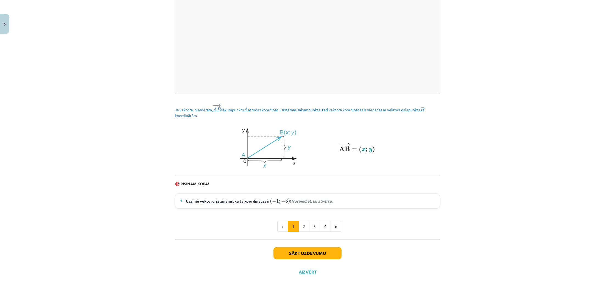
scroll to position [670, 0]
click at [312, 271] on button "Aizvērt" at bounding box center [307, 271] width 21 height 5
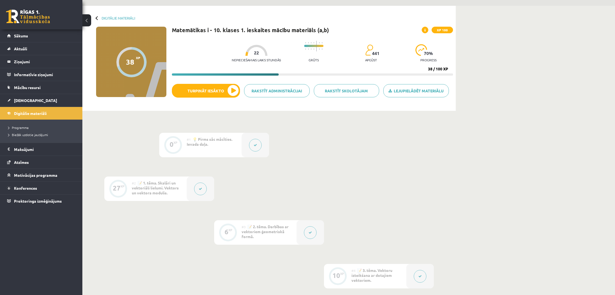
scroll to position [16, 0]
drag, startPoint x: 133, startPoint y: 76, endPoint x: 123, endPoint y: 69, distance: 12.3
click at [123, 75] on div "38 XP XP 100" at bounding box center [131, 61] width 70 height 70
drag, startPoint x: 133, startPoint y: 59, endPoint x: 151, endPoint y: 55, distance: 18.7
click at [151, 55] on div "38 XP XP 100" at bounding box center [131, 61] width 70 height 70
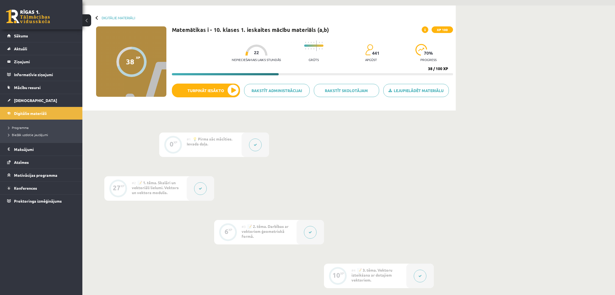
click at [125, 60] on div "38 XP XP 100" at bounding box center [131, 61] width 70 height 70
drag, startPoint x: 135, startPoint y: 64, endPoint x: 145, endPoint y: 69, distance: 11.3
click at [135, 64] on div at bounding box center [131, 62] width 30 height 30
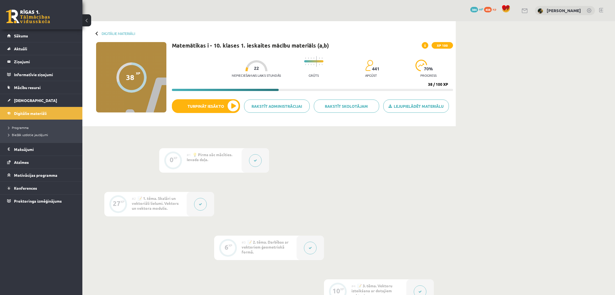
scroll to position [0, 0]
click at [304, 61] on progress at bounding box center [313, 61] width 19 height 2
drag, startPoint x: 277, startPoint y: 60, endPoint x: 257, endPoint y: 62, distance: 20.6
click at [257, 62] on div "Nepieciešamais laiks stundās 22 Grūts 441 apgūst 70 % progress" at bounding box center [342, 66] width 221 height 27
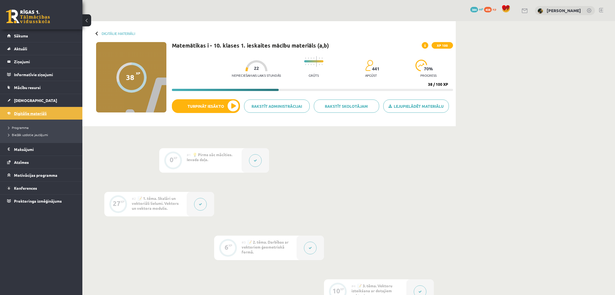
click at [39, 113] on span "Digitālie materiāli" at bounding box center [30, 113] width 33 height 5
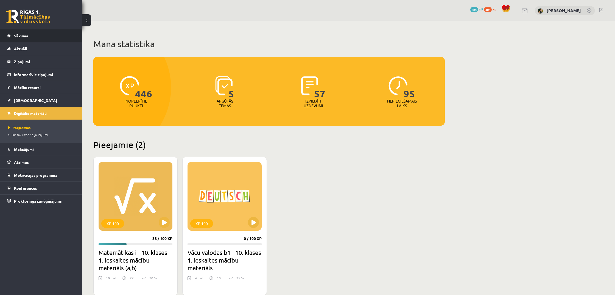
click at [45, 36] on link "Sākums" at bounding box center [41, 35] width 68 height 13
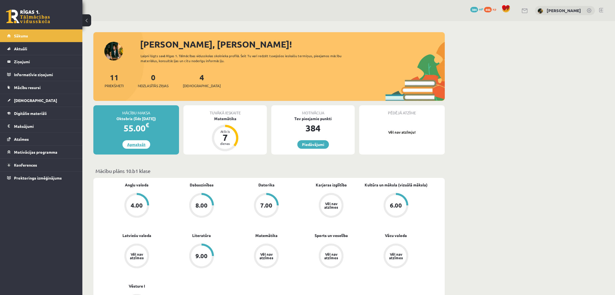
click at [135, 141] on link "Apmaksāt" at bounding box center [137, 144] width 28 height 9
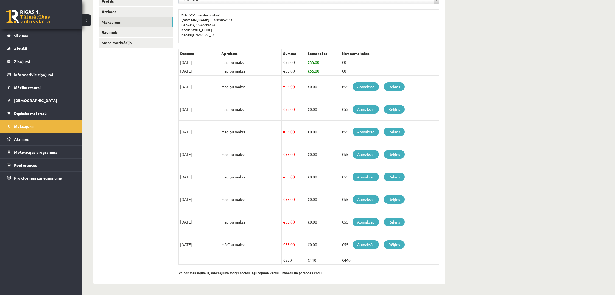
scroll to position [81, 0]
click at [360, 89] on link "Apmaksāt" at bounding box center [366, 86] width 26 height 9
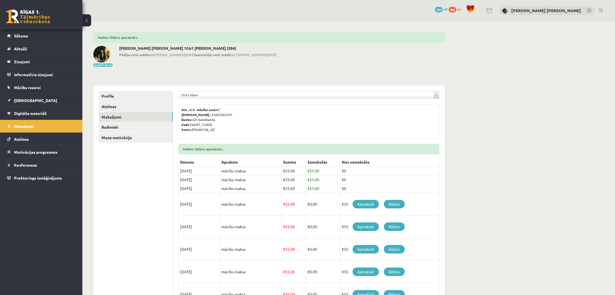
click at [601, 10] on link at bounding box center [601, 10] width 4 height 4
